Goal: Task Accomplishment & Management: Manage account settings

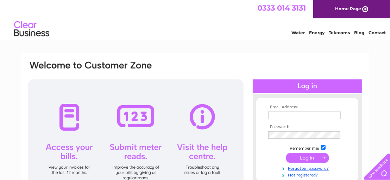
drag, startPoint x: 272, startPoint y: 113, endPoint x: 270, endPoint y: 56, distance: 57.1
click at [270, 56] on div "Email Address: Password:" at bounding box center [195, 151] width 349 height 197
click at [271, 114] on input "text" at bounding box center [304, 115] width 73 height 8
type input "[EMAIL_ADDRESS][DOMAIN_NAME]"
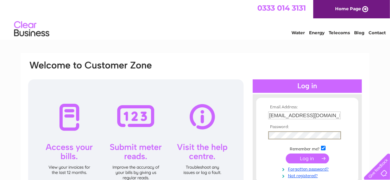
click at [306, 156] on input "submit" at bounding box center [307, 158] width 43 height 10
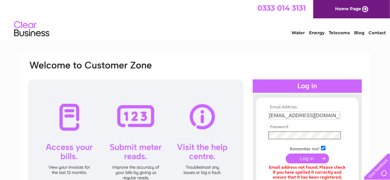
click at [308, 157] on input "submit" at bounding box center [307, 158] width 43 height 10
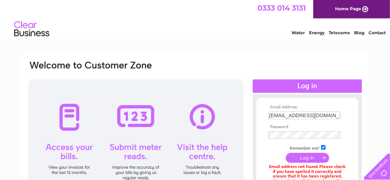
click at [308, 157] on input "submit" at bounding box center [307, 157] width 43 height 10
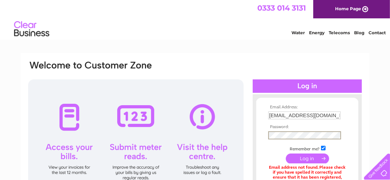
click at [314, 156] on input "submit" at bounding box center [307, 158] width 43 height 10
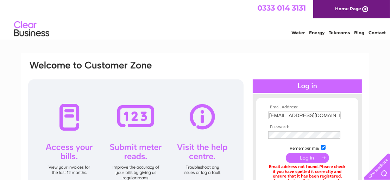
click at [305, 153] on input "submit" at bounding box center [307, 157] width 43 height 10
click at [69, 119] on div at bounding box center [136, 140] width 216 height 123
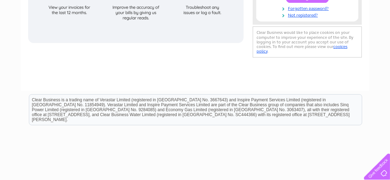
scroll to position [196, 0]
